Goal: Task Accomplishment & Management: Use online tool/utility

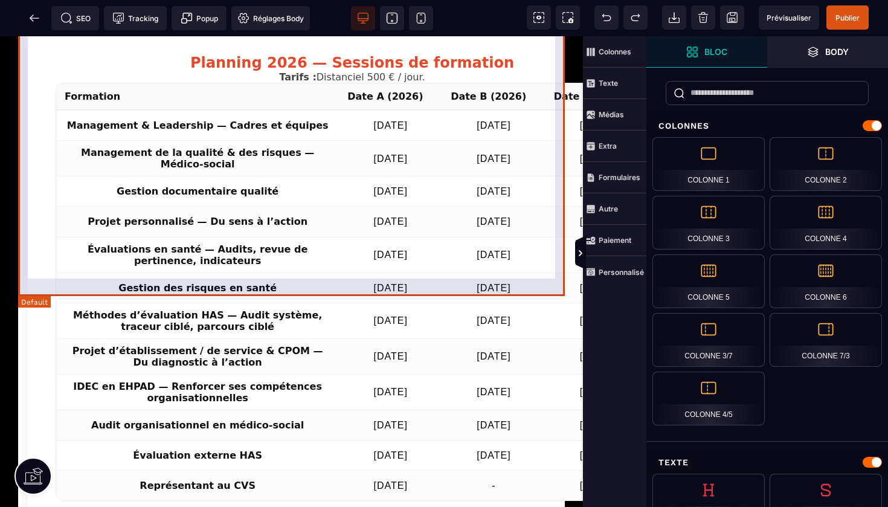
scroll to position [2962, 0]
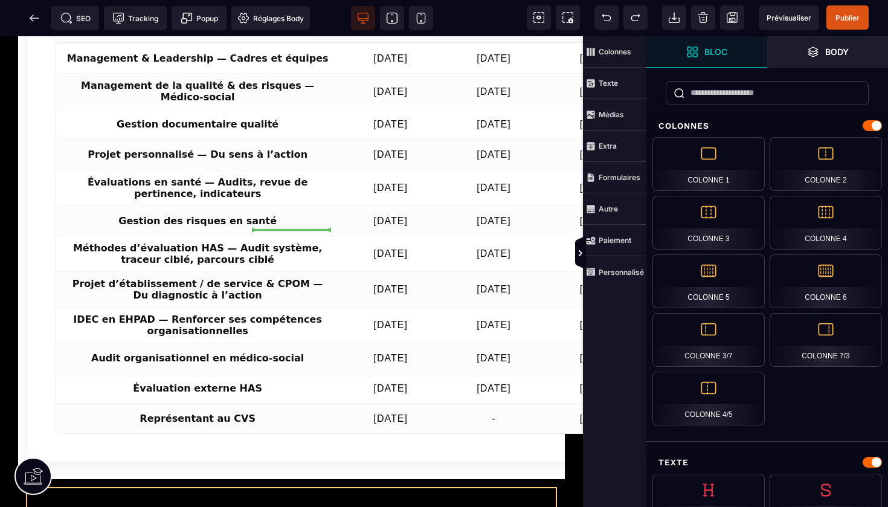
drag, startPoint x: 293, startPoint y: 286, endPoint x: 296, endPoint y: 234, distance: 52.7
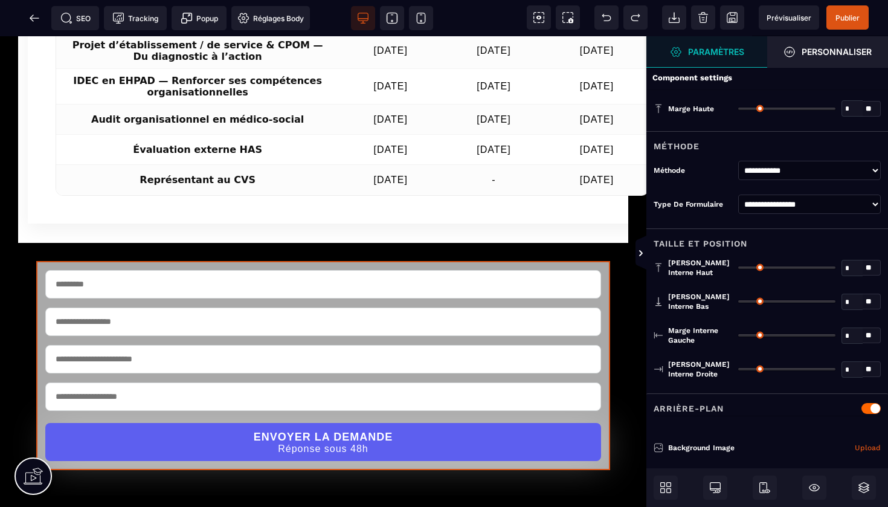
type input "*"
type input "**"
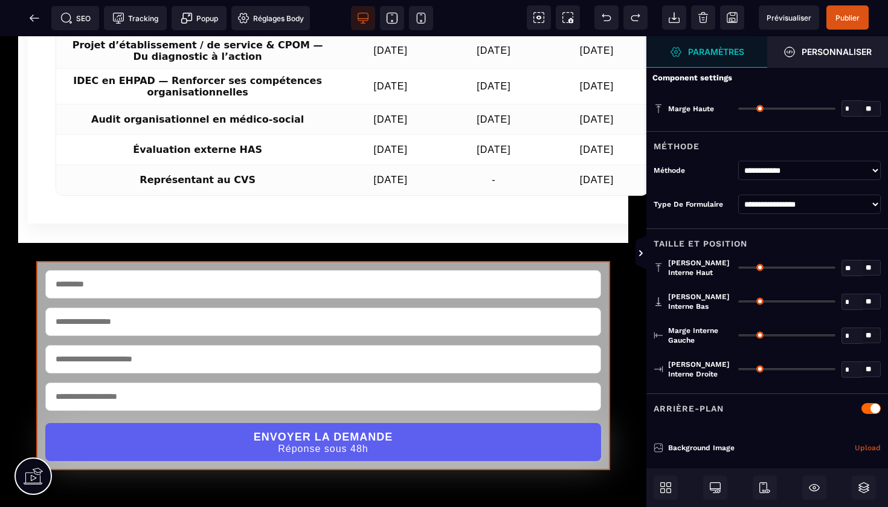
type input "**"
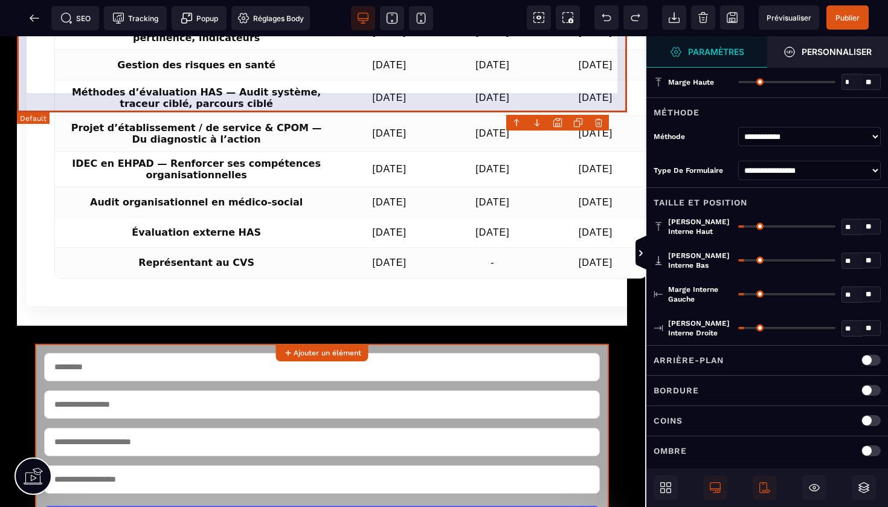
scroll to position [2880, 1]
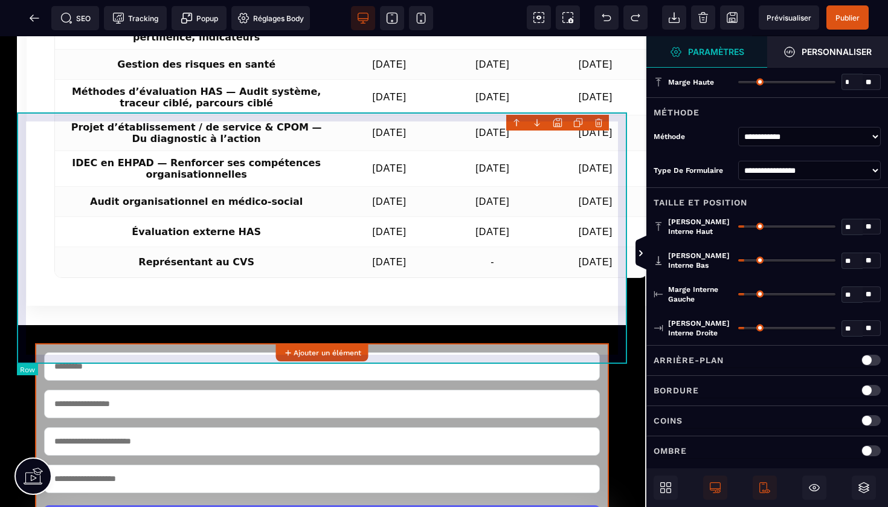
click at [286, 325] on div "ENVOYER LA DEMANDE Réponse sous 48h" at bounding box center [322, 447] width 610 height 245
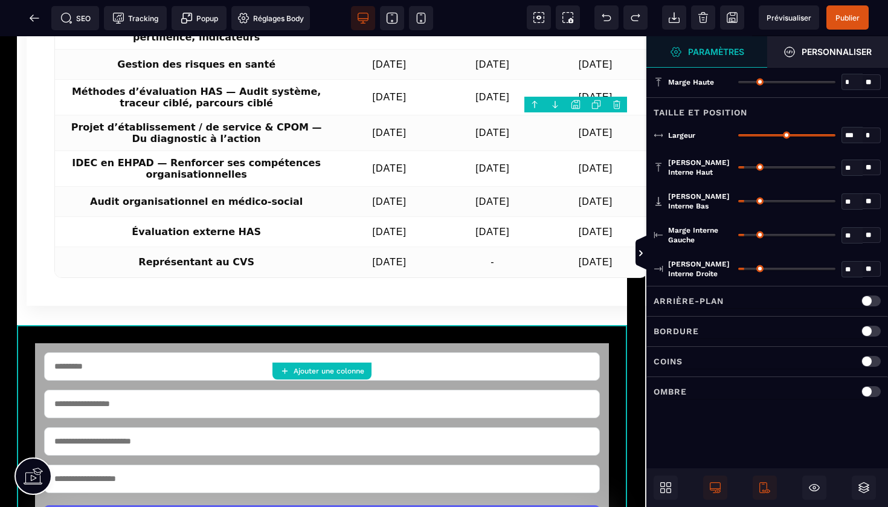
click at [873, 297] on div at bounding box center [871, 301] width 19 height 11
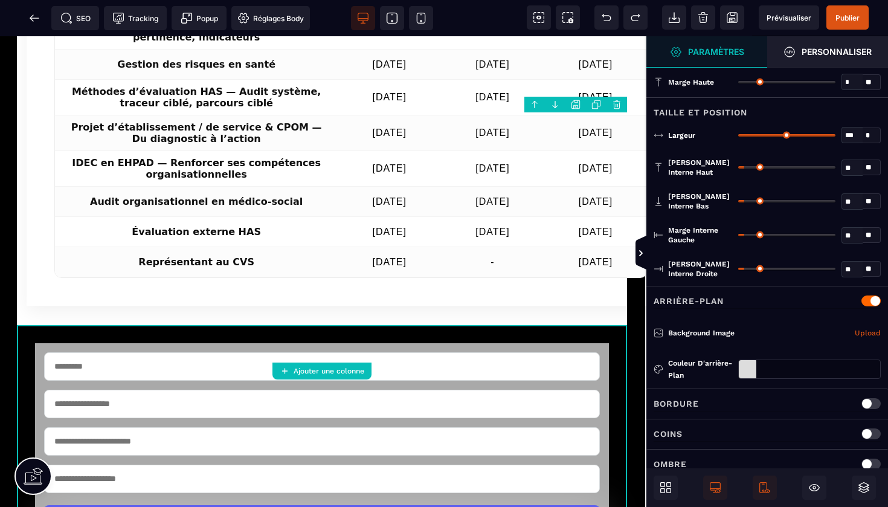
click at [746, 364] on div at bounding box center [748, 369] width 18 height 18
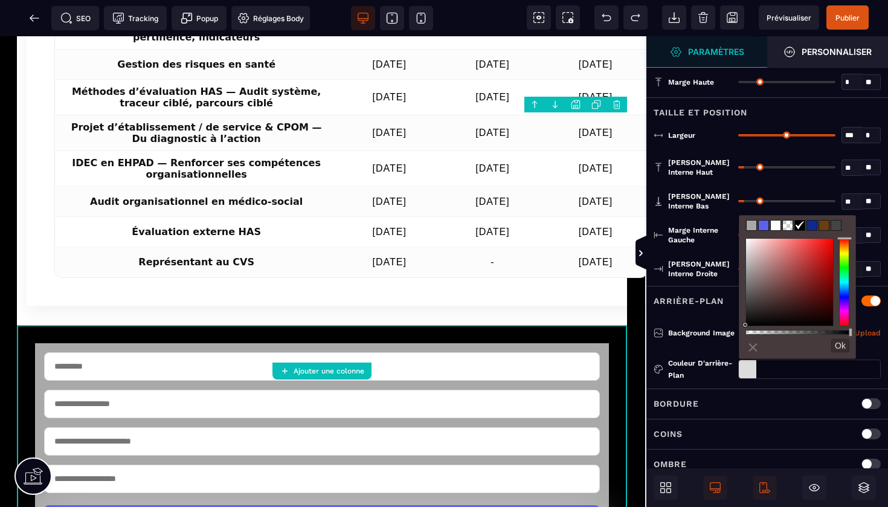
click at [776, 229] on span at bounding box center [776, 226] width 10 height 10
type input "*******"
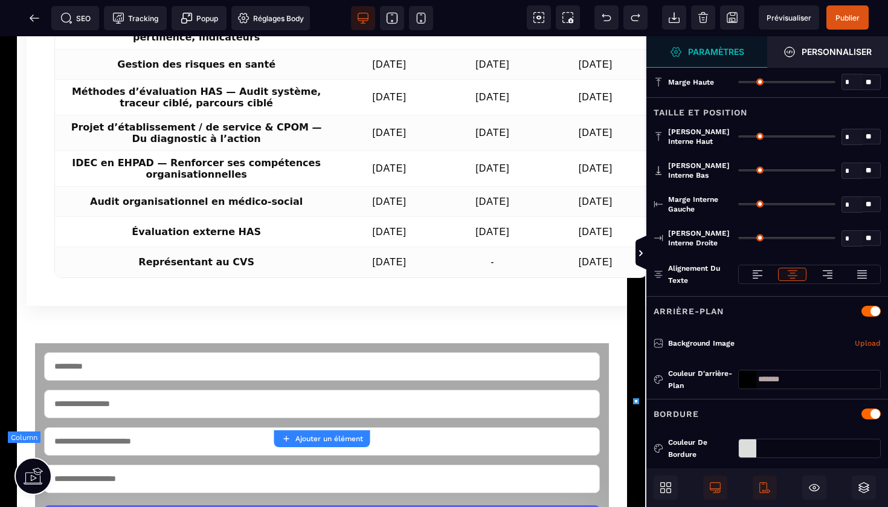
type input "*"
type input "**"
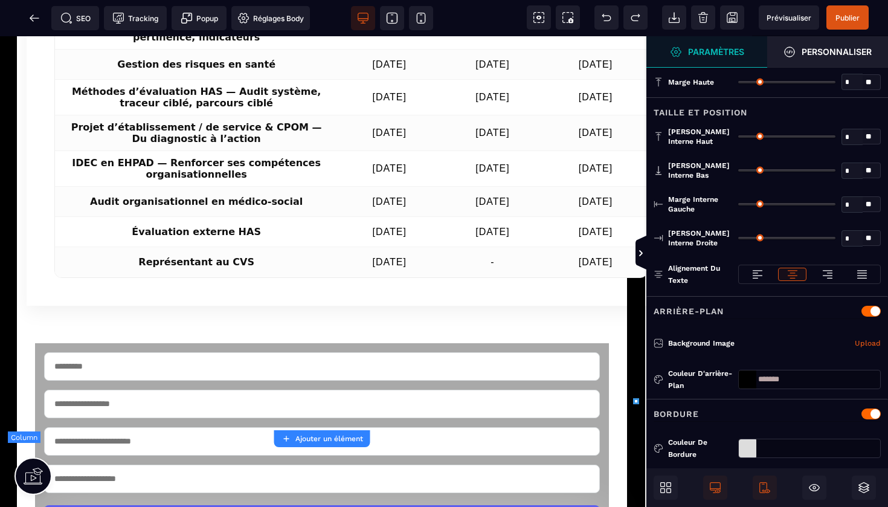
type input "**"
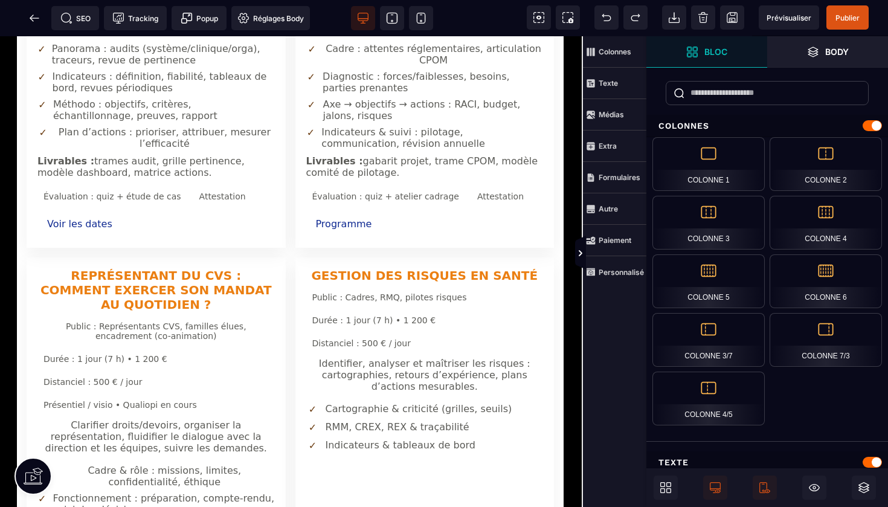
scroll to position [1925, 1]
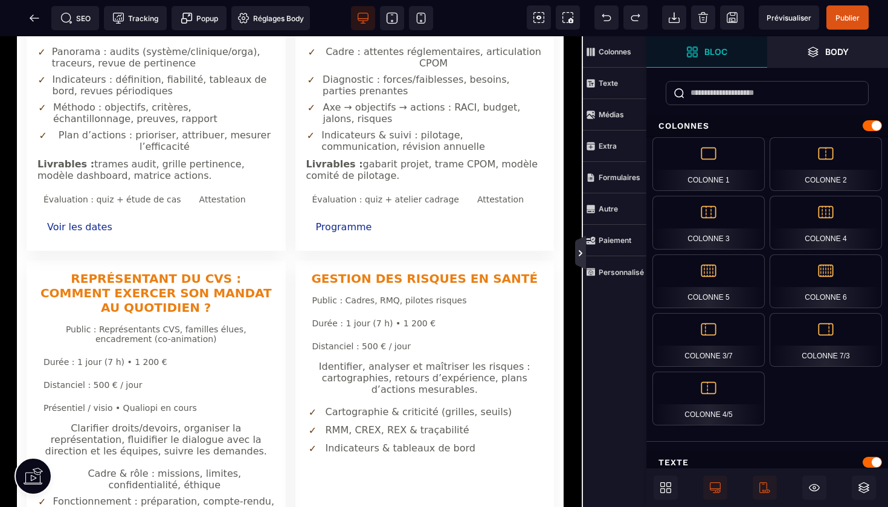
click at [580, 255] on icon at bounding box center [581, 253] width 4 height 6
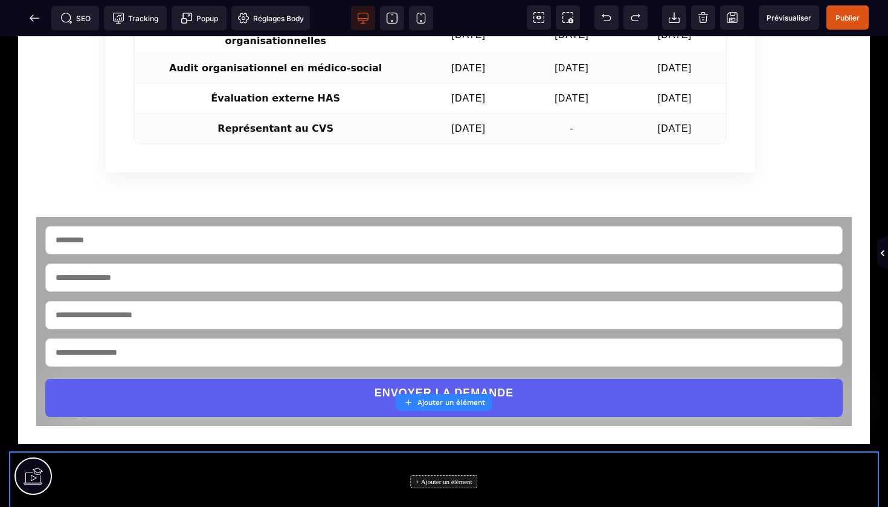
scroll to position [2784, 0]
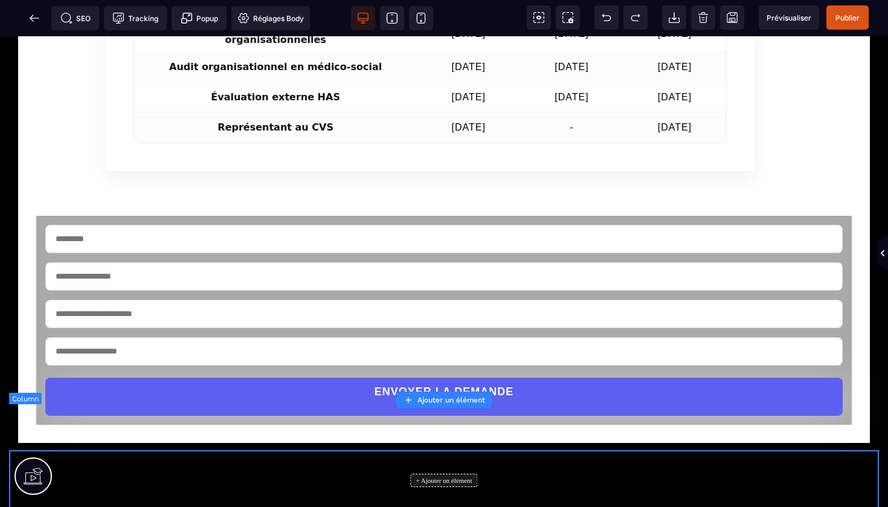
click at [628, 450] on div "+ Ajouter un élément" at bounding box center [444, 480] width 870 height 60
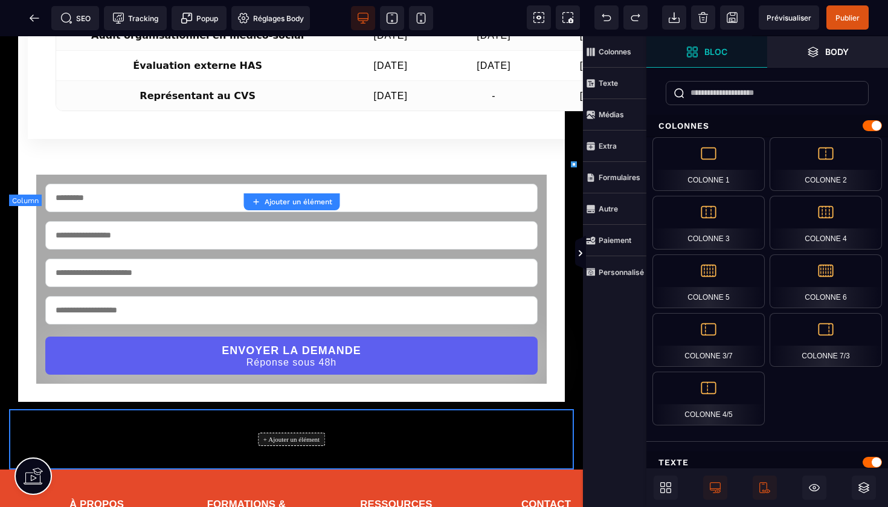
scroll to position [3282, 0]
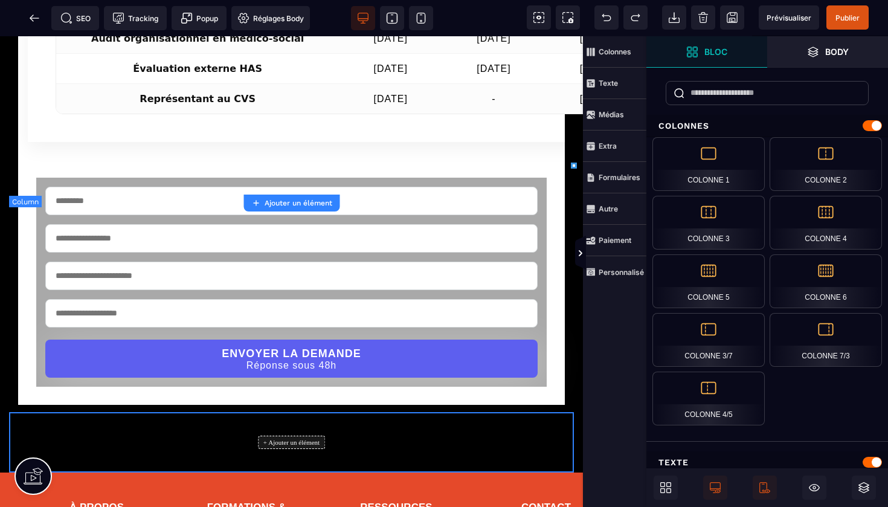
click at [288, 436] on div "+ Ajouter un élément" at bounding box center [291, 442] width 67 height 13
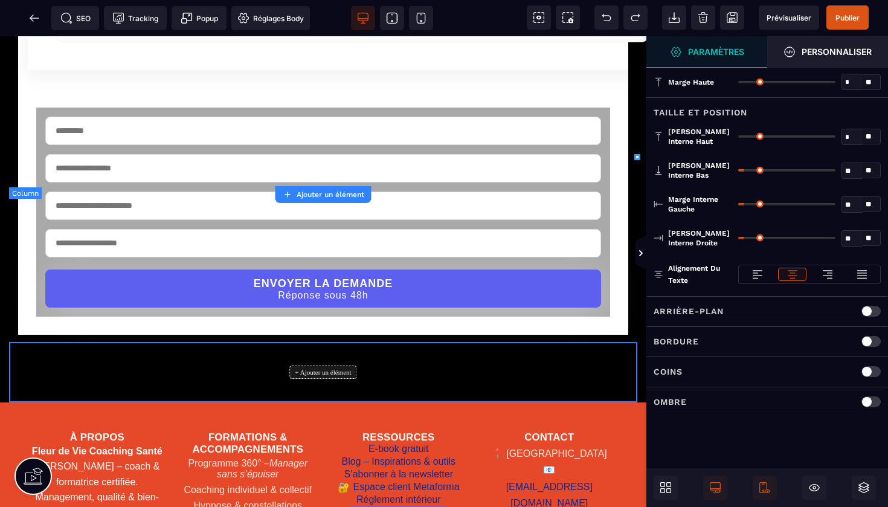
scroll to position [3111, 0]
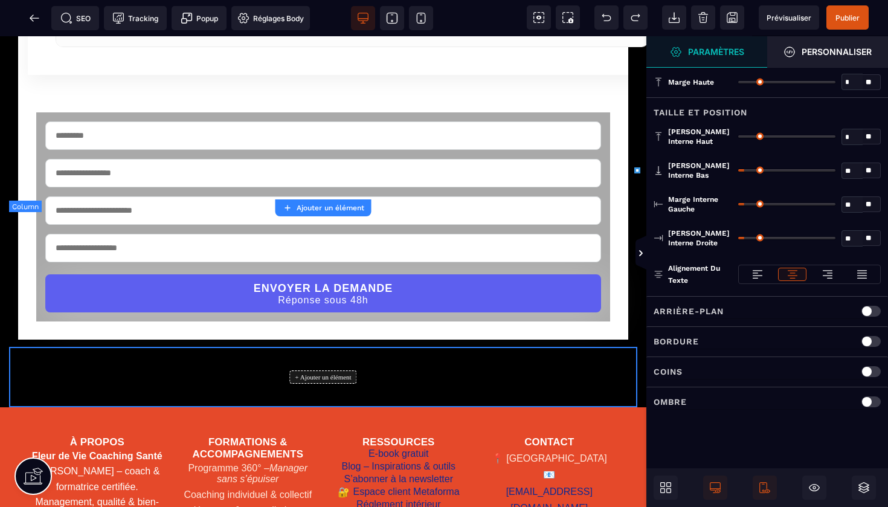
click at [485, 347] on div "+ Ajouter un élément" at bounding box center [323, 377] width 629 height 60
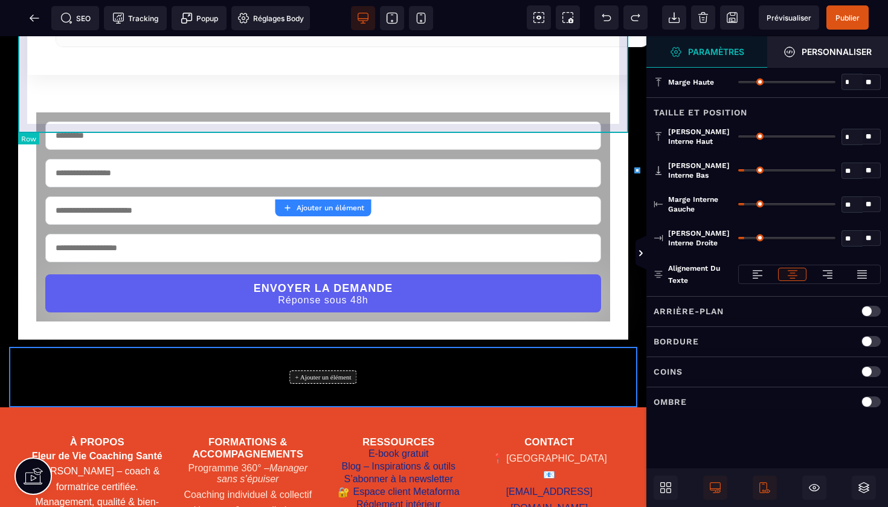
click at [620, 120] on div "ENVOYER LA DEMANDE Réponse sous 48h" at bounding box center [323, 216] width 610 height 245
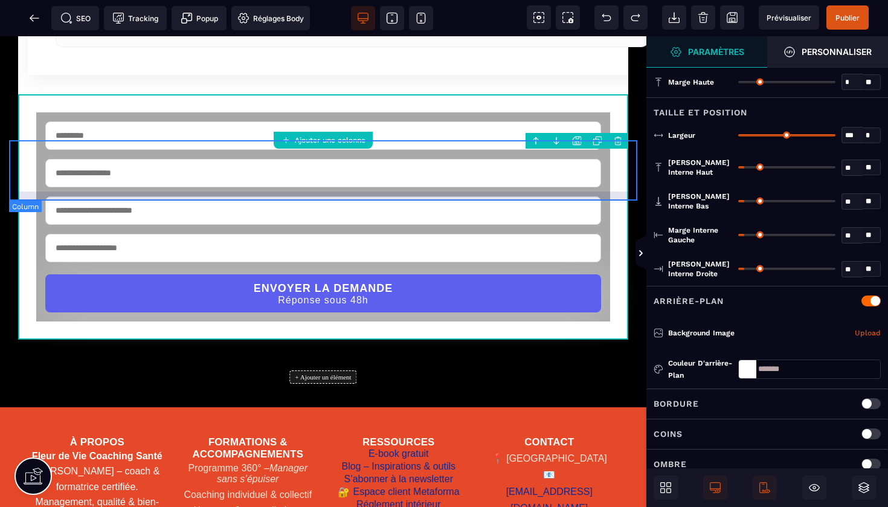
click at [597, 347] on div "+ Ajouter un élément" at bounding box center [323, 377] width 629 height 60
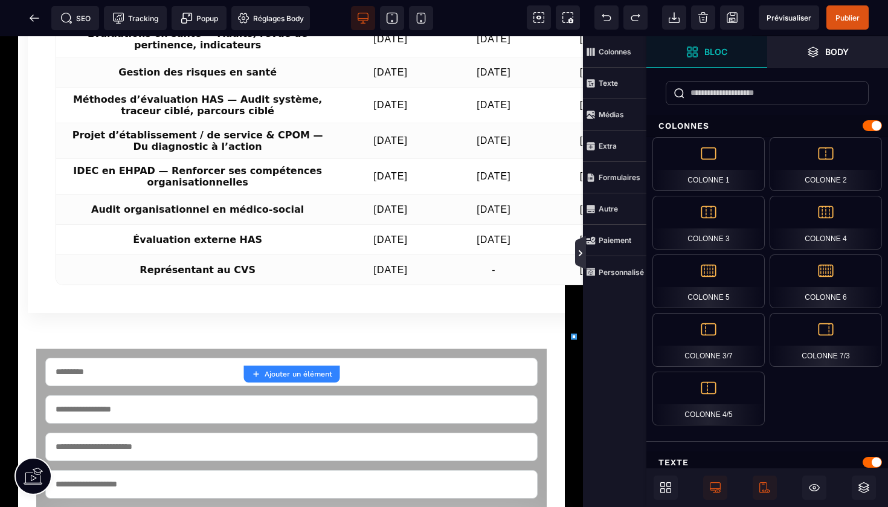
click at [582, 250] on icon at bounding box center [581, 253] width 10 height 10
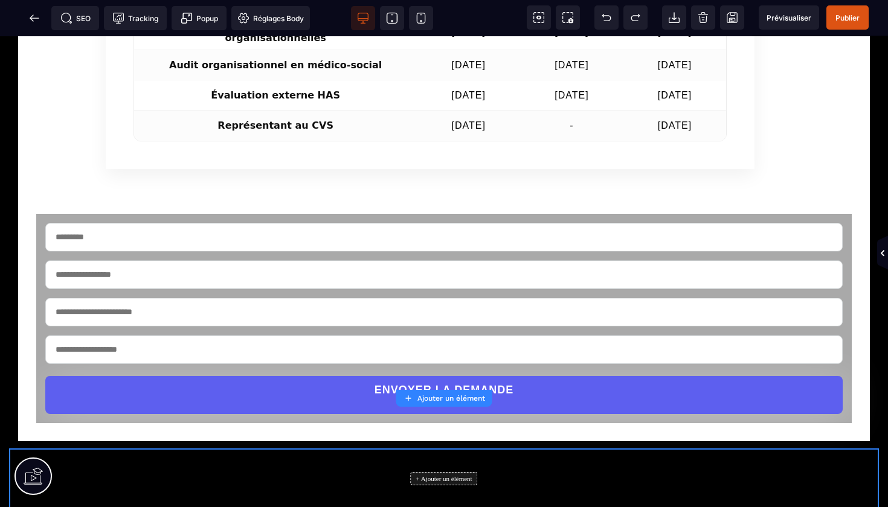
scroll to position [2769, 0]
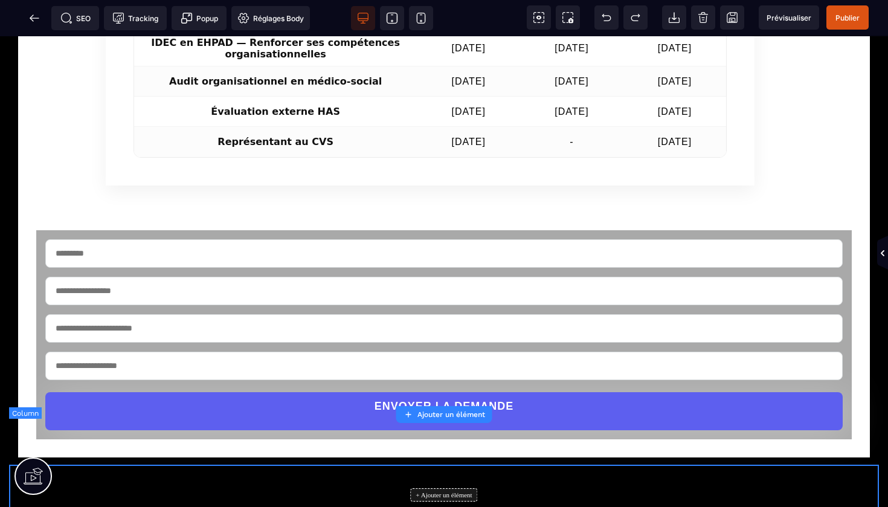
click at [813, 465] on div "+ Ajouter un élément" at bounding box center [444, 495] width 870 height 60
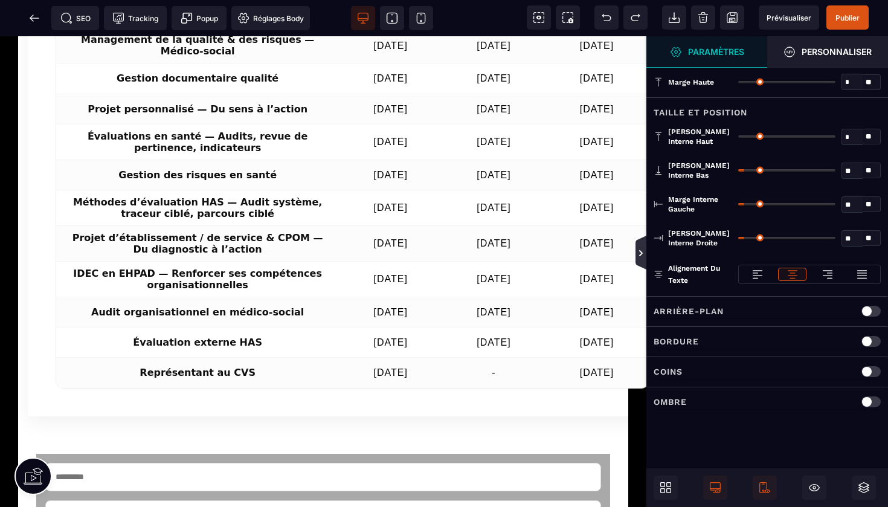
click at [639, 253] on icon at bounding box center [641, 253] width 10 height 10
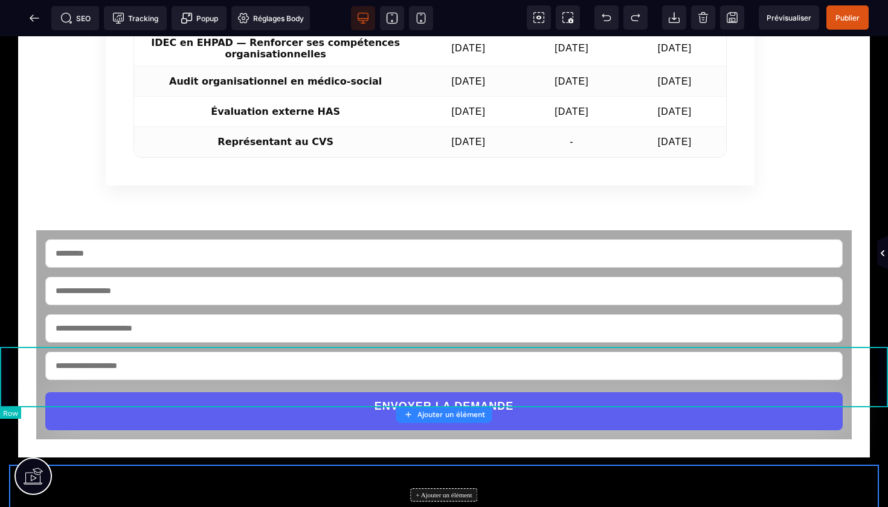
click at [6, 465] on div "+ Ajouter un élément" at bounding box center [444, 495] width 888 height 60
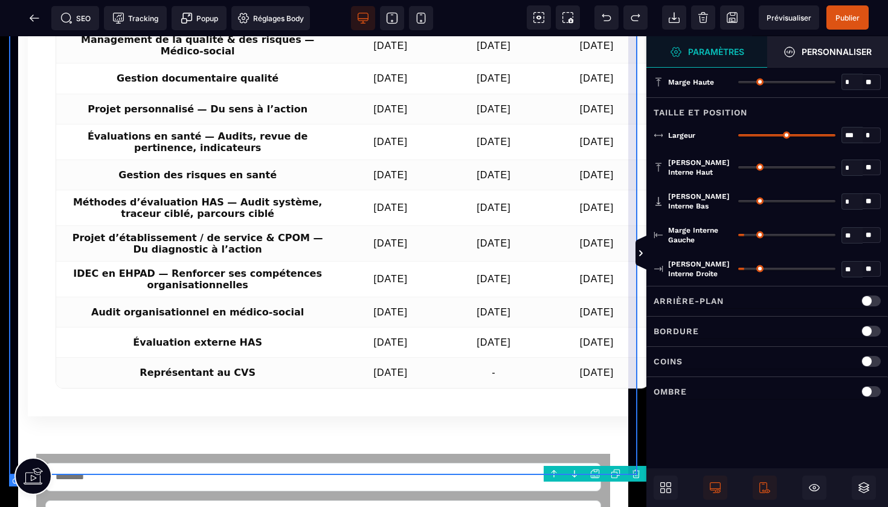
click at [639, 474] on body "B I U S A ******* Ajouter une colonne [GEOGRAPHIC_DATA]" at bounding box center [444, 253] width 888 height 507
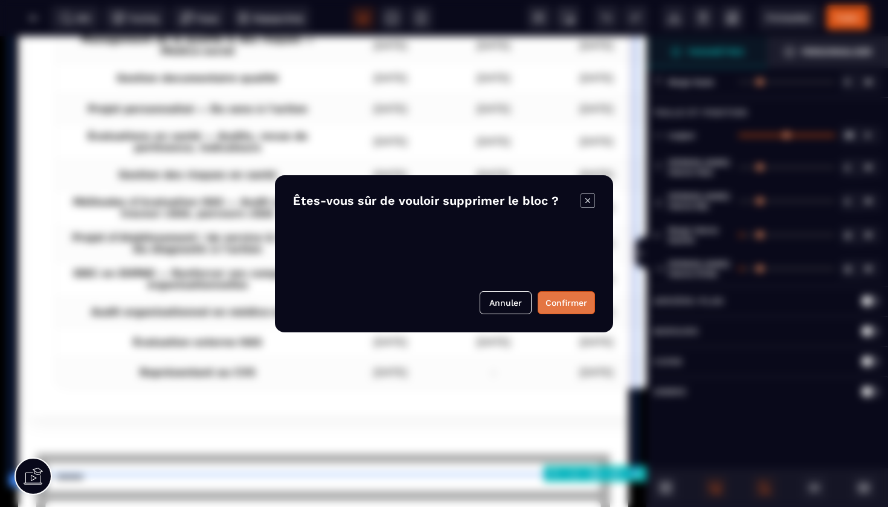
click at [564, 301] on button "Confirmer" at bounding box center [566, 302] width 57 height 23
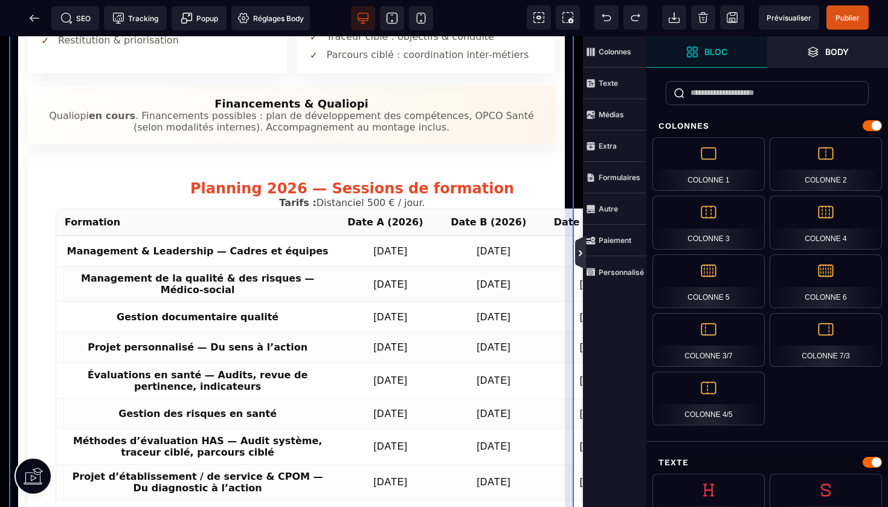
click at [581, 250] on icon at bounding box center [581, 253] width 10 height 10
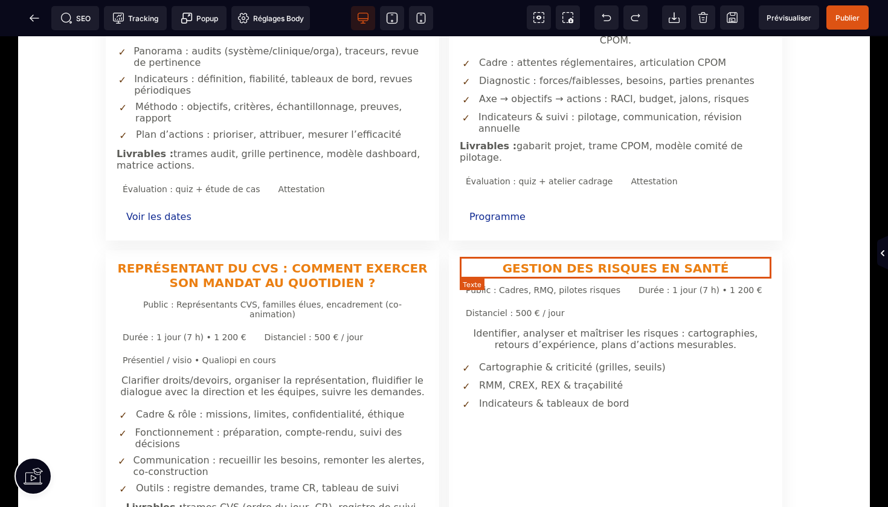
scroll to position [1566, 0]
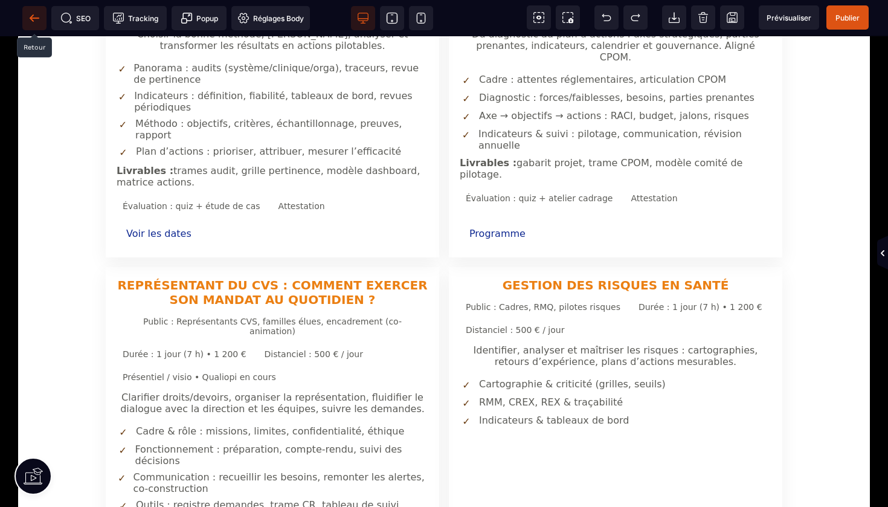
click at [30, 15] on icon at bounding box center [34, 18] width 12 height 12
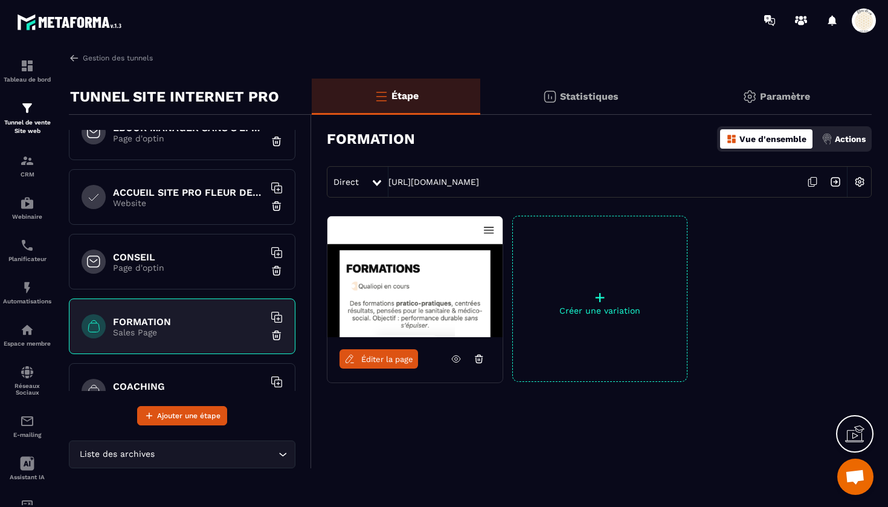
scroll to position [33, 0]
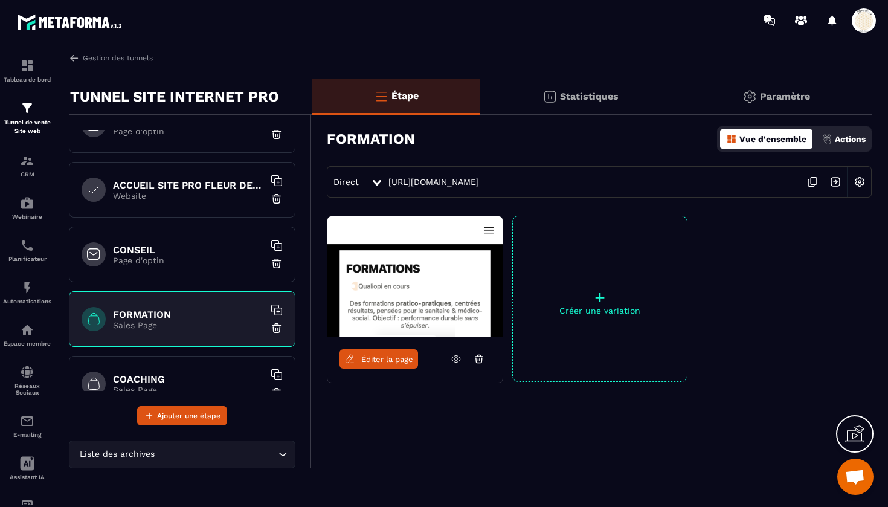
click at [168, 244] on h6 "CONSEIL" at bounding box center [188, 249] width 151 height 11
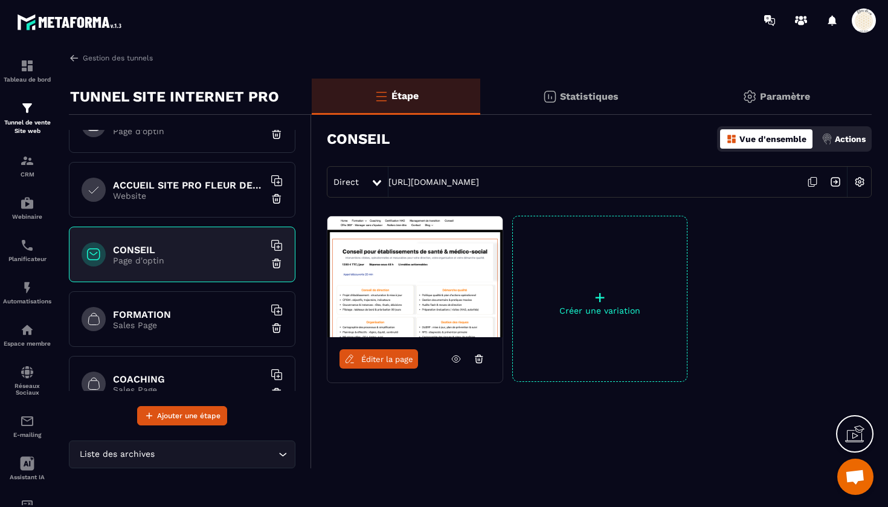
click at [383, 361] on span "Éditer la page" at bounding box center [387, 359] width 52 height 9
